Goal: Find specific page/section: Find specific page/section

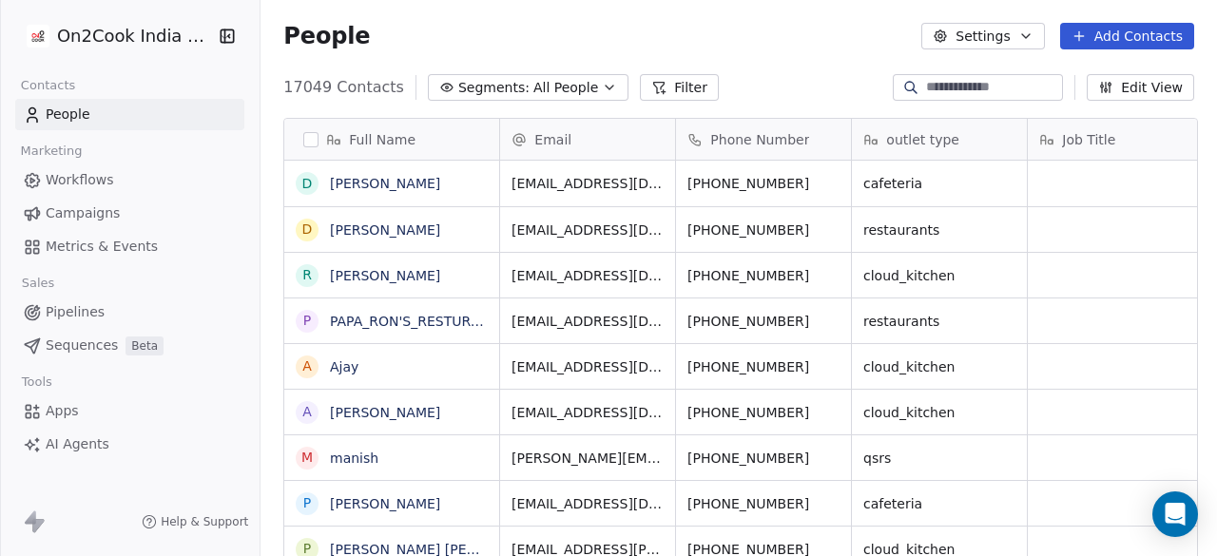
scroll to position [15, 15]
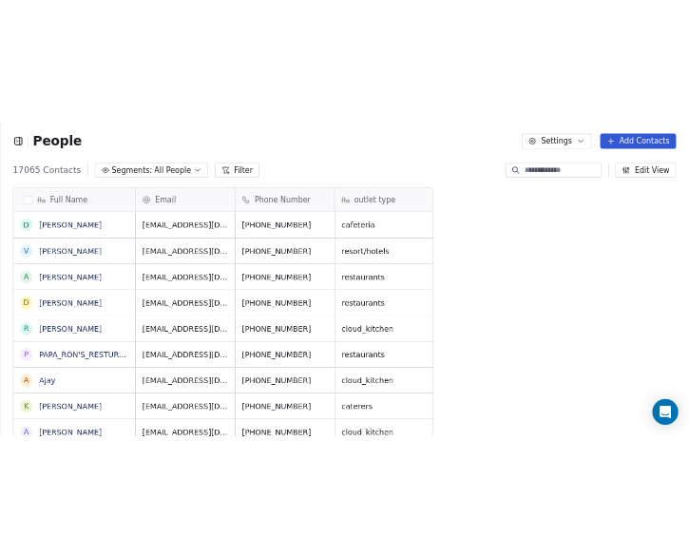
scroll to position [475, 773]
